Goal: Information Seeking & Learning: Learn about a topic

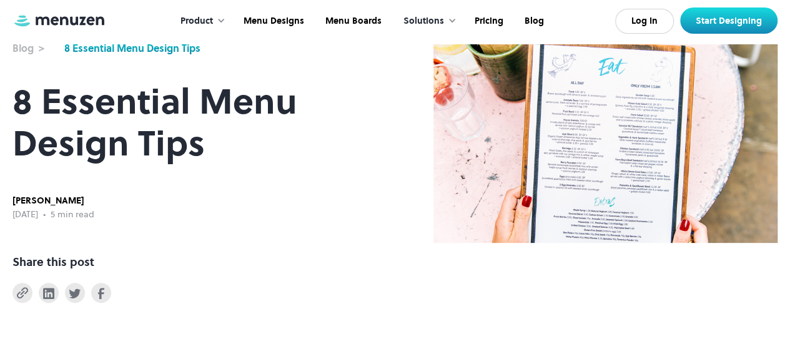
scroll to position [98, 0]
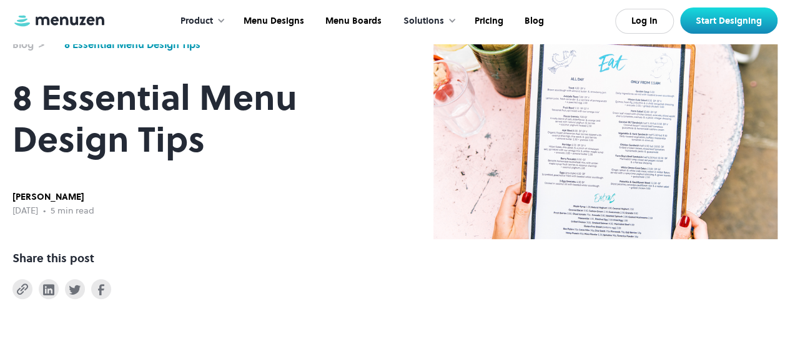
drag, startPoint x: 794, startPoint y: 27, endPoint x: 798, endPoint y: 37, distance: 11.3
click at [789, 37] on html "**********" at bounding box center [395, 74] width 790 height 344
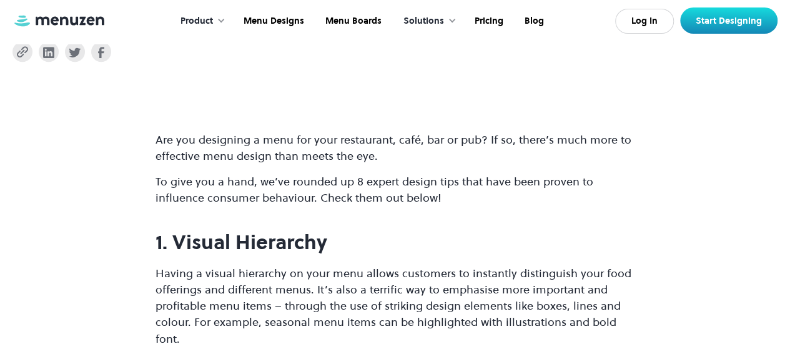
scroll to position [343, 0]
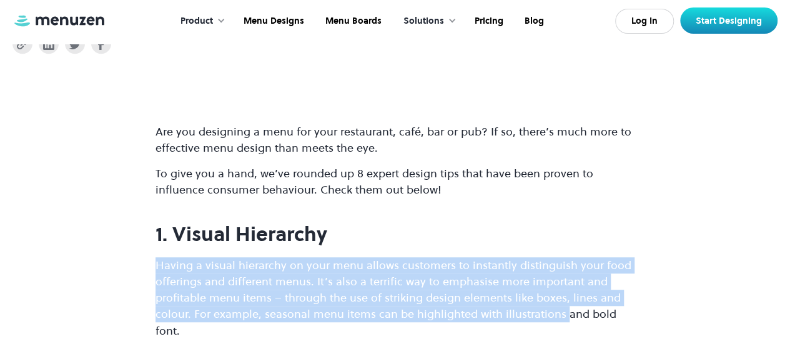
drag, startPoint x: 153, startPoint y: 271, endPoint x: 562, endPoint y: 323, distance: 412.3
click at [562, 323] on p "Having a visual hierarchy on your menu allows customers to instantly distinguis…" at bounding box center [395, 297] width 480 height 81
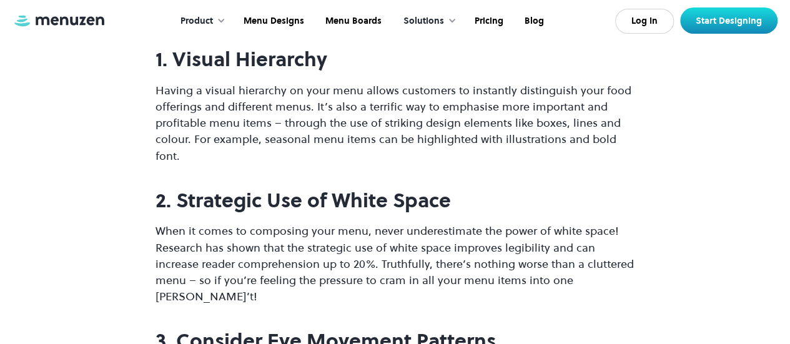
scroll to position [576, 0]
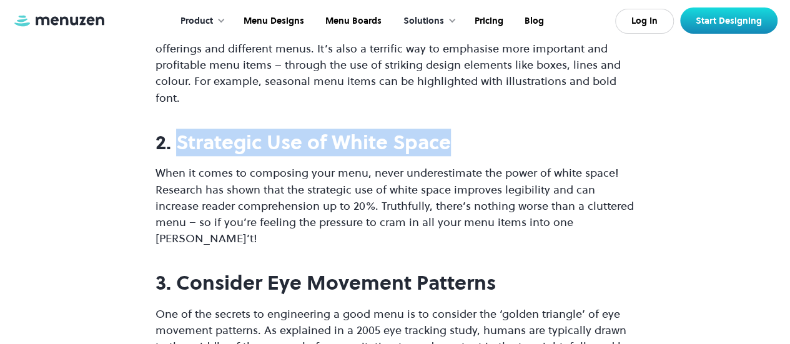
drag, startPoint x: 180, startPoint y: 149, endPoint x: 479, endPoint y: 149, distance: 298.5
click at [479, 149] on h2 "2. Strategic Use of White Space" at bounding box center [395, 142] width 480 height 23
click at [474, 154] on h2 "2. Strategic Use of White Space" at bounding box center [395, 142] width 480 height 23
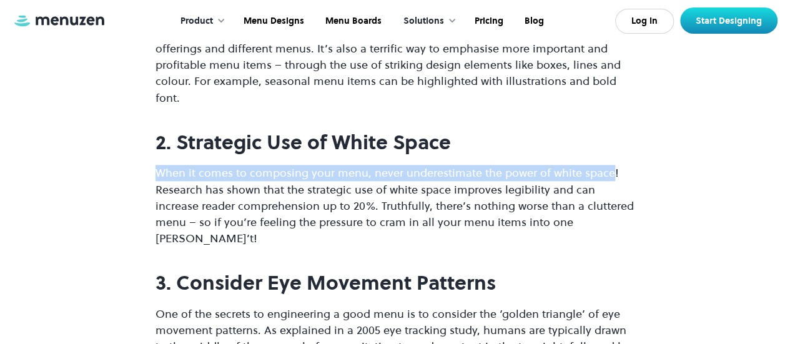
drag, startPoint x: 150, startPoint y: 174, endPoint x: 608, endPoint y: 170, distance: 458.3
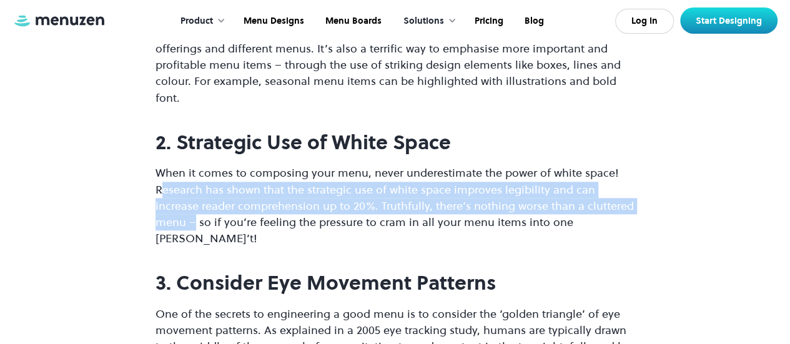
drag, startPoint x: 162, startPoint y: 193, endPoint x: 633, endPoint y: 207, distance: 471.7
click at [633, 207] on p "When it comes to composing your menu, never underestimate the power of white sp…" at bounding box center [395, 205] width 480 height 81
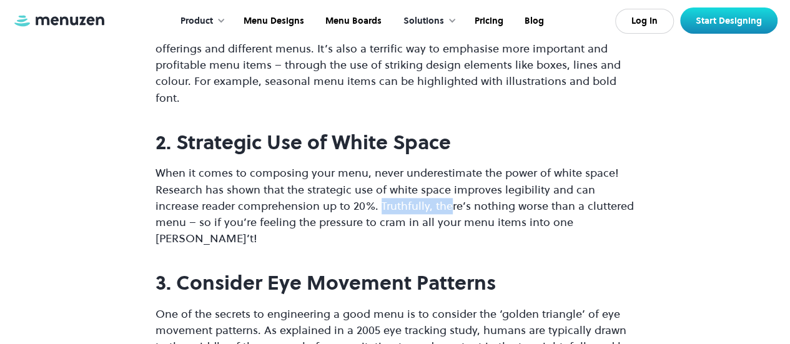
drag, startPoint x: 334, startPoint y: 207, endPoint x: 403, endPoint y: 205, distance: 69.3
click at [403, 205] on p "When it comes to composing your menu, never underestimate the power of white sp…" at bounding box center [395, 205] width 480 height 81
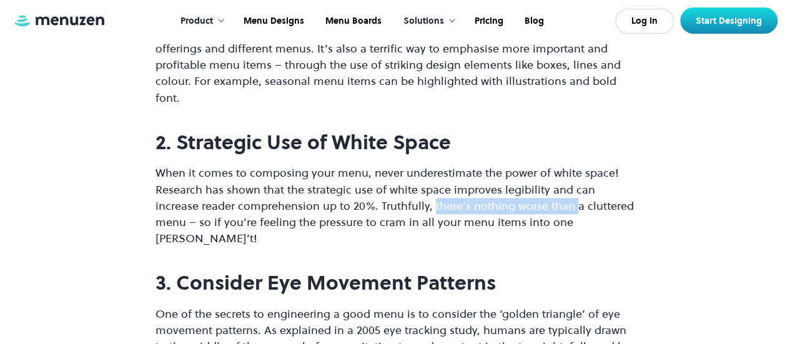
drag, startPoint x: 387, startPoint y: 207, endPoint x: 529, endPoint y: 209, distance: 142.4
click at [529, 209] on p "When it comes to composing your menu, never underestimate the power of white sp…" at bounding box center [395, 205] width 480 height 81
click at [472, 225] on p "When it comes to composing your menu, never underestimate the power of white sp…" at bounding box center [395, 205] width 480 height 81
click at [485, 96] on p "Having a visual hierarchy on your menu allows customers to instantly distinguis…" at bounding box center [395, 64] width 480 height 81
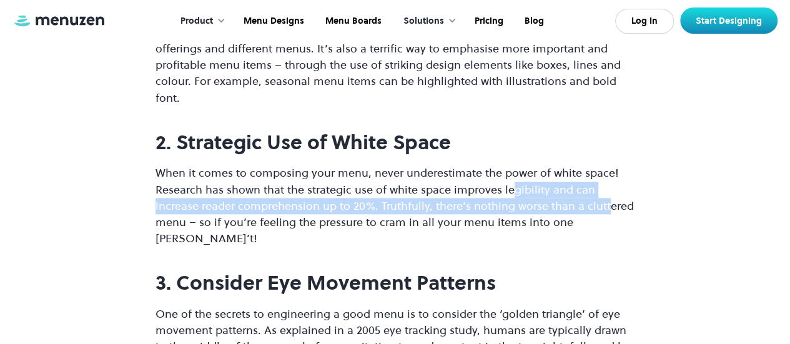
drag, startPoint x: 508, startPoint y: 190, endPoint x: 559, endPoint y: 204, distance: 52.6
click at [559, 204] on p "When it comes to composing your menu, never underestimate the power of white sp…" at bounding box center [395, 205] width 480 height 81
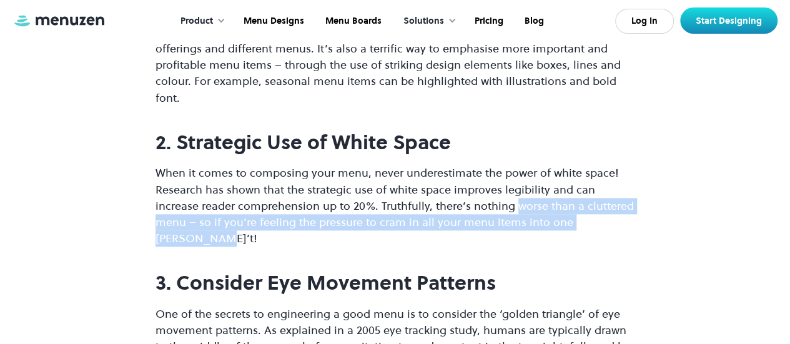
drag, startPoint x: 468, startPoint y: 208, endPoint x: 583, endPoint y: 225, distance: 115.6
click at [583, 225] on p "When it comes to composing your menu, never underestimate the power of white sp…" at bounding box center [395, 205] width 480 height 81
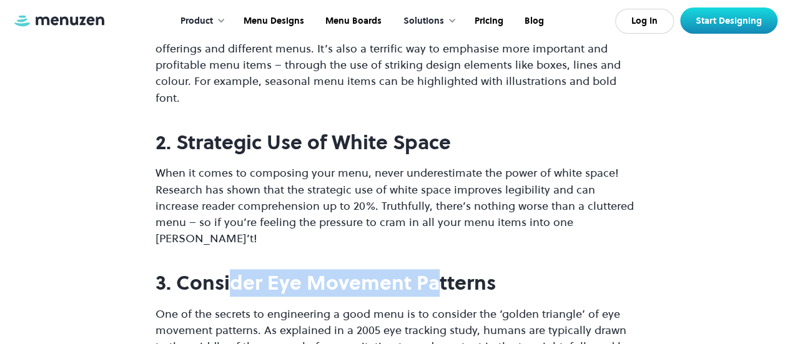
drag, startPoint x: 234, startPoint y: 262, endPoint x: 530, endPoint y: 267, distance: 296.7
click at [488, 280] on strong "3. Consider Eye Movement Patterns" at bounding box center [325, 282] width 340 height 27
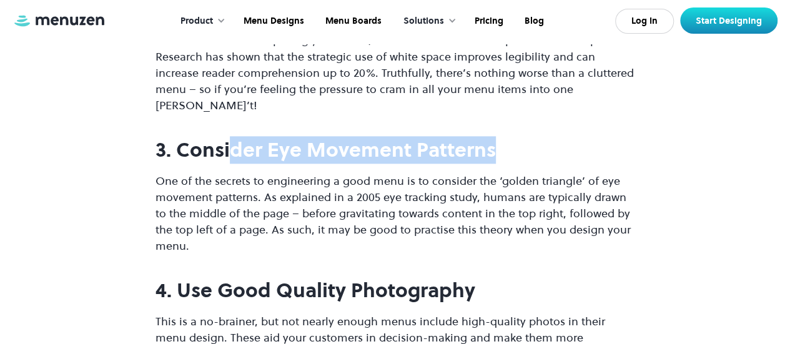
scroll to position [760, 0]
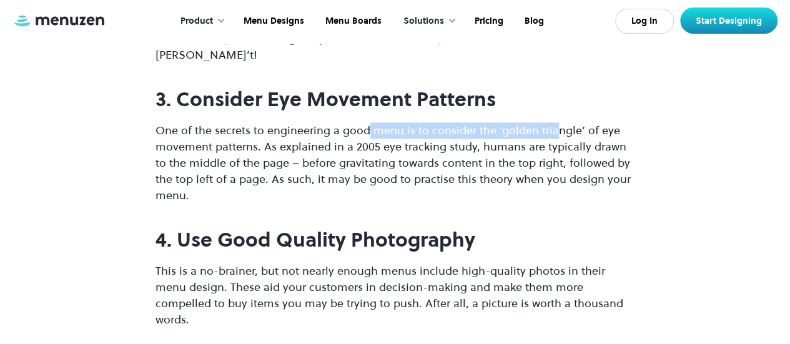
drag, startPoint x: 367, startPoint y: 111, endPoint x: 553, endPoint y: 116, distance: 186.1
click at [553, 122] on p "One of the secrets to engineering a good menu is to consider the ‘golden triang…" at bounding box center [395, 162] width 480 height 81
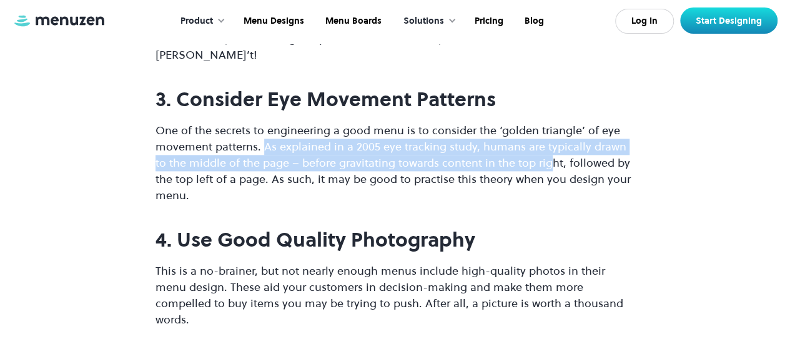
drag, startPoint x: 262, startPoint y: 130, endPoint x: 533, endPoint y: 145, distance: 270.8
click at [533, 145] on p "One of the secrets to engineering a good menu is to consider the ‘golden triang…" at bounding box center [395, 162] width 480 height 81
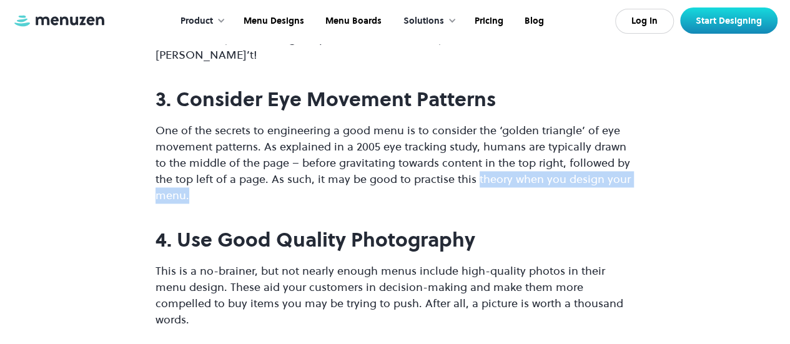
drag, startPoint x: 453, startPoint y: 162, endPoint x: 599, endPoint y: 173, distance: 146.5
click at [599, 173] on p "One of the secrets to engineering a good menu is to consider the ‘golden triang…" at bounding box center [395, 162] width 480 height 81
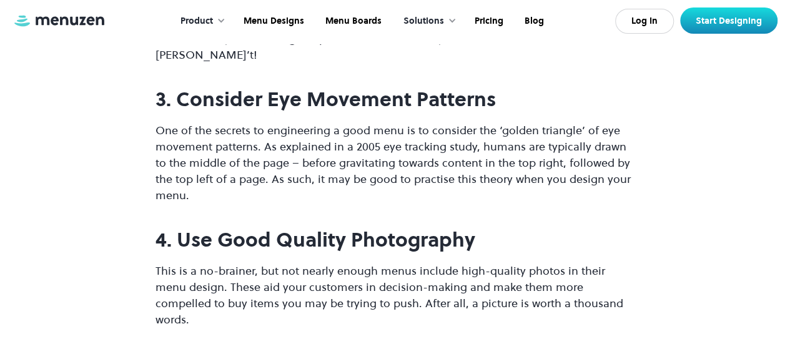
click at [485, 131] on p "One of the secrets to engineering a good menu is to consider the ‘golden triang…" at bounding box center [395, 162] width 480 height 81
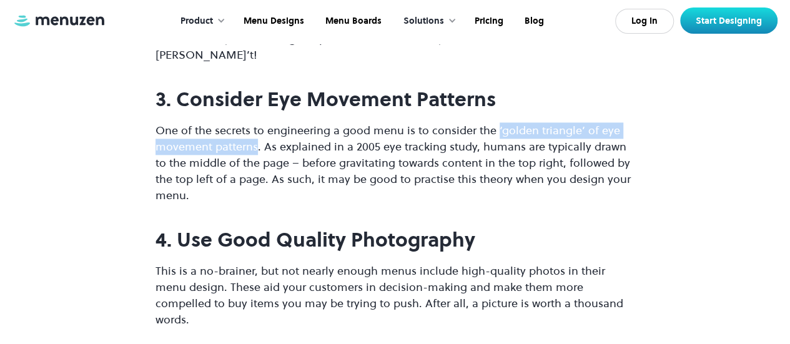
drag, startPoint x: 495, startPoint y: 117, endPoint x: 255, endPoint y: 137, distance: 241.2
click at [255, 137] on p "One of the secrets to engineering a good menu is to consider the ‘golden triang…" at bounding box center [395, 162] width 480 height 81
copy p "‘golden triangle’ of eye movement patterns"
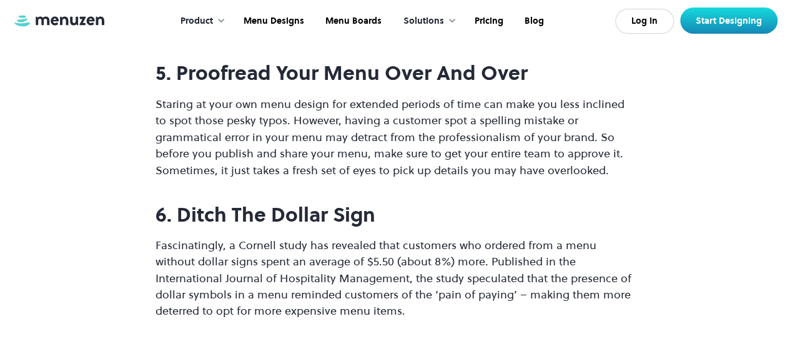
scroll to position [1128, 0]
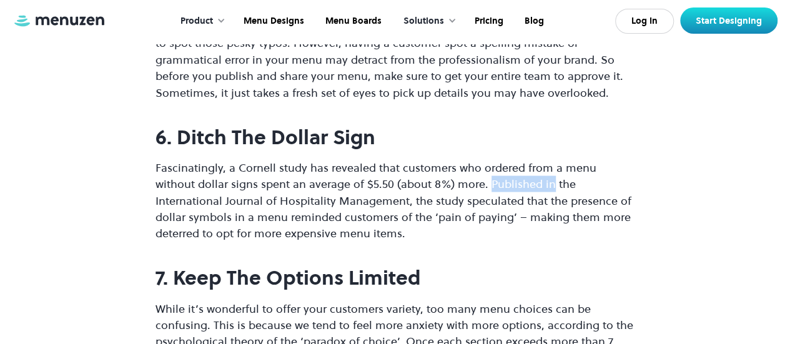
drag, startPoint x: 456, startPoint y: 154, endPoint x: 506, endPoint y: 153, distance: 50.0
click at [506, 159] on p "Fascinatingly, a Cornell study has revealed that customers who ordered from a m…" at bounding box center [395, 199] width 480 height 81
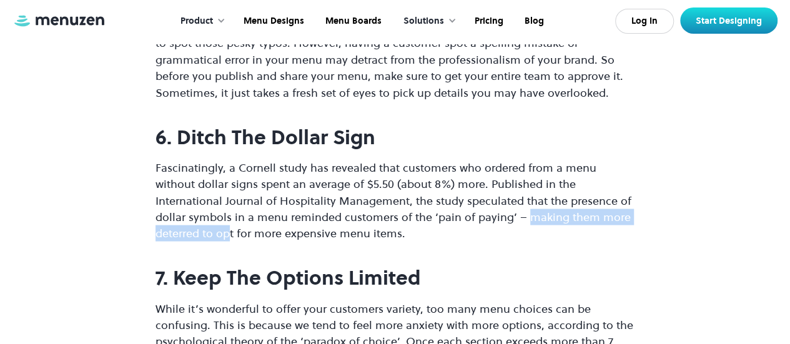
drag, startPoint x: 445, startPoint y: 184, endPoint x: 621, endPoint y: 184, distance: 176.1
click at [621, 184] on p "Fascinatingly, a Cornell study has revealed that customers who ordered from a m…" at bounding box center [395, 199] width 480 height 81
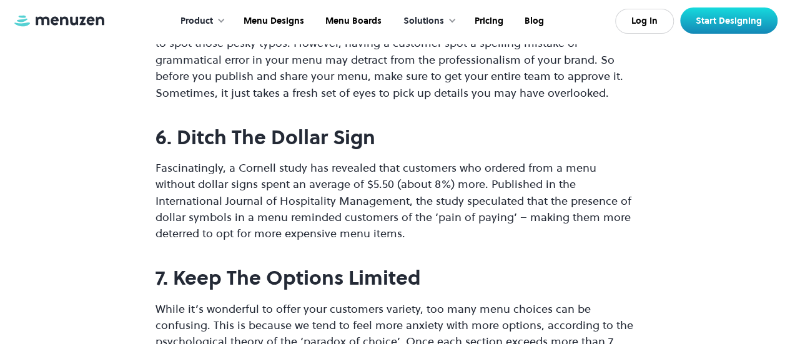
click at [209, 300] on p "While it’s wonderful to offer your customers variety, too many menu choices can…" at bounding box center [395, 349] width 480 height 98
click at [357, 264] on strong "7. Keep The Options Limited" at bounding box center [287, 277] width 265 height 27
